Goal: Navigation & Orientation: Find specific page/section

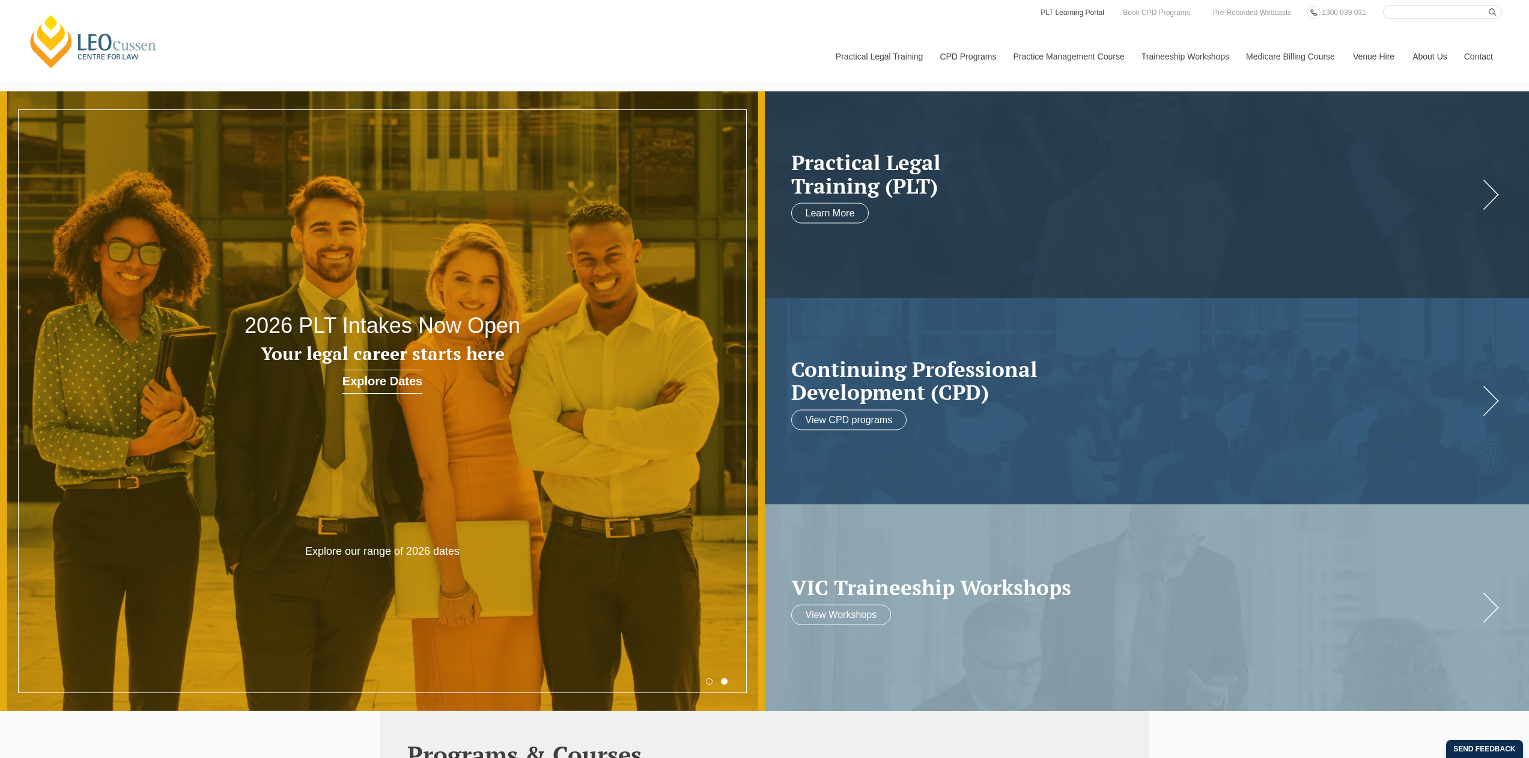
click at [1060, 11] on link "PLT Learning Portal" at bounding box center [1073, 12] width 66 height 13
